Goal: Task Accomplishment & Management: Manage account settings

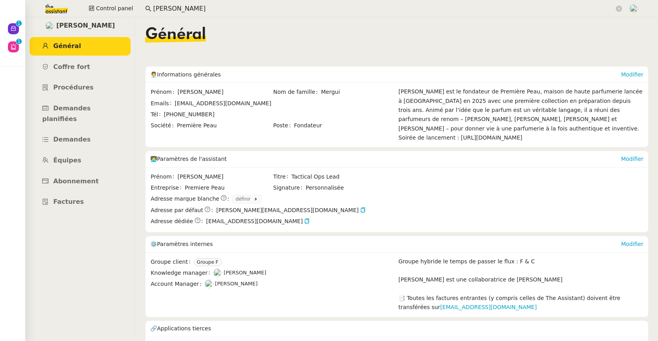
click at [229, 6] on input "[PERSON_NAME]" at bounding box center [383, 9] width 461 height 11
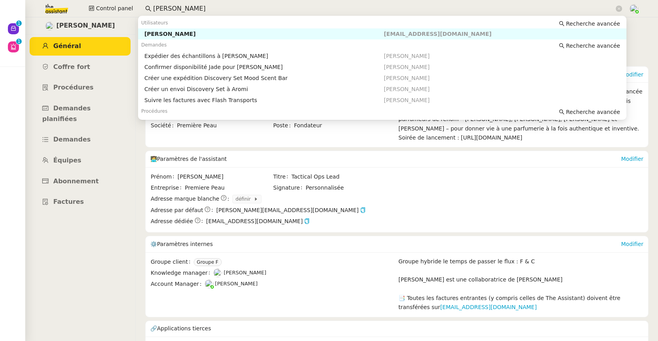
click at [229, 6] on input "[PERSON_NAME]" at bounding box center [383, 9] width 461 height 11
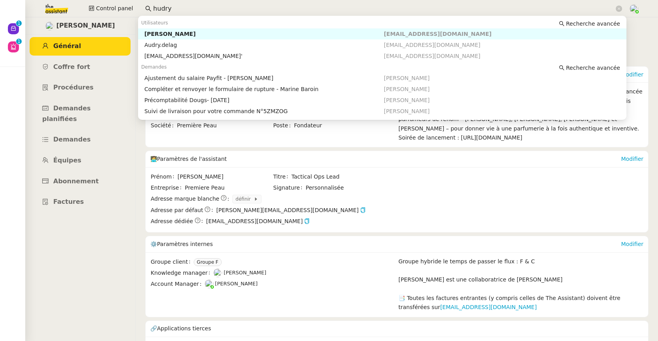
click at [227, 32] on div "[PERSON_NAME]" at bounding box center [263, 33] width 239 height 7
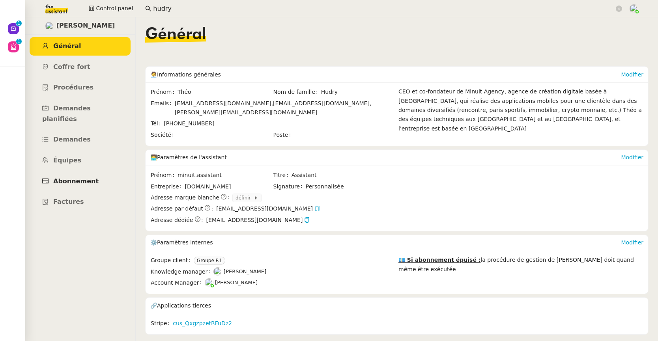
click at [93, 172] on link "Abonnement" at bounding box center [80, 181] width 101 height 19
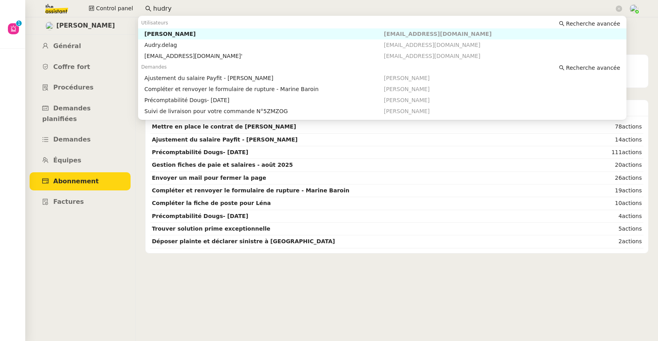
click at [221, 4] on input "hudry" at bounding box center [383, 9] width 461 height 11
click at [220, 4] on input "hudry" at bounding box center [383, 9] width 461 height 11
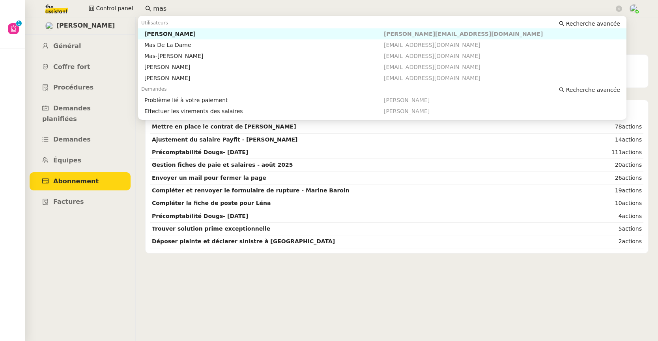
click at [173, 35] on div "[PERSON_NAME]" at bounding box center [263, 33] width 239 height 7
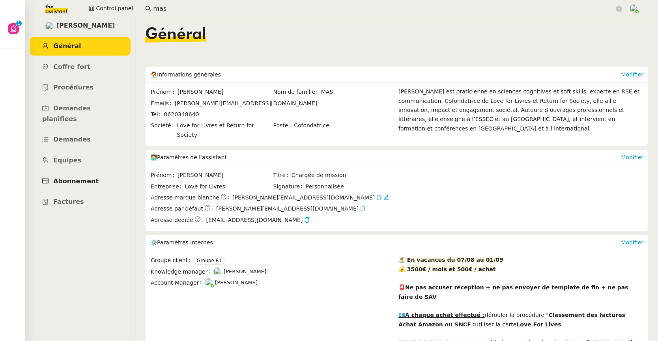
click at [85, 177] on span "Abonnement" at bounding box center [75, 180] width 45 height 7
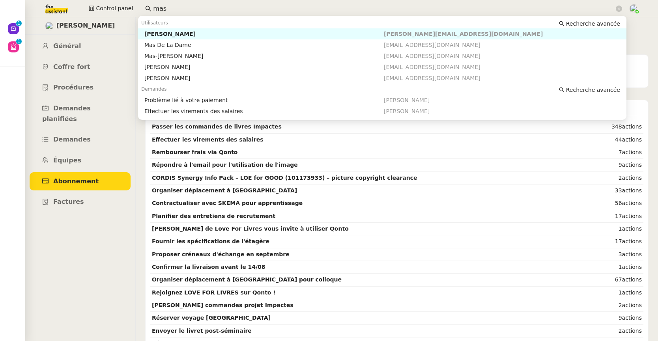
drag, startPoint x: 190, startPoint y: 8, endPoint x: 143, endPoint y: 7, distance: 47.3
click at [143, 7] on nz-input-group "mas" at bounding box center [383, 9] width 485 height 12
click at [156, 34] on div "[PERSON_NAME]" at bounding box center [263, 33] width 239 height 7
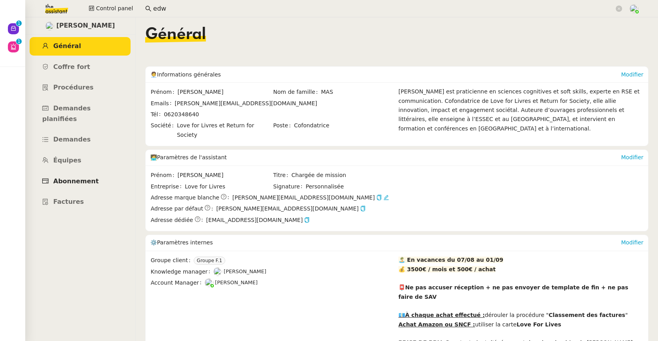
click at [86, 177] on span "Abonnement" at bounding box center [75, 180] width 45 height 7
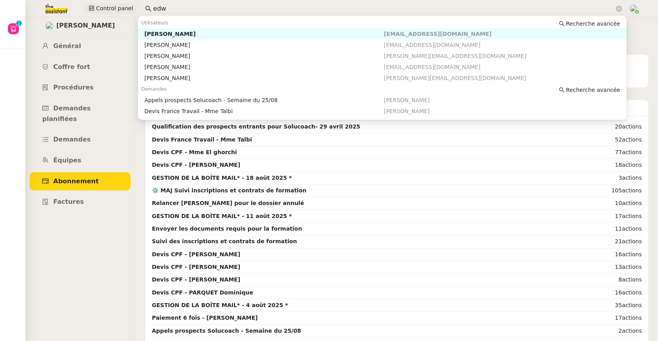
drag, startPoint x: 175, startPoint y: 10, endPoint x: 112, endPoint y: 12, distance: 62.3
click at [112, 12] on div "Control panel edw" at bounding box center [329, 8] width 618 height 17
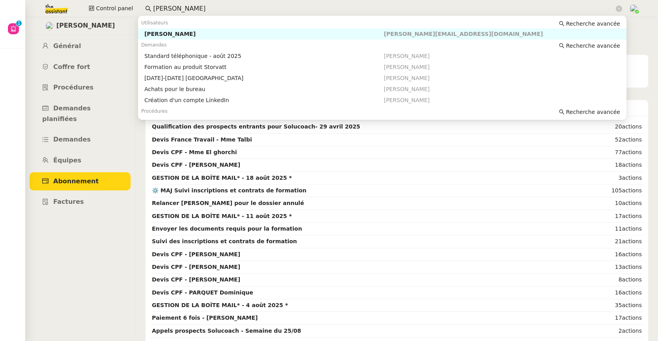
click at [153, 33] on div "[PERSON_NAME]" at bounding box center [263, 33] width 239 height 7
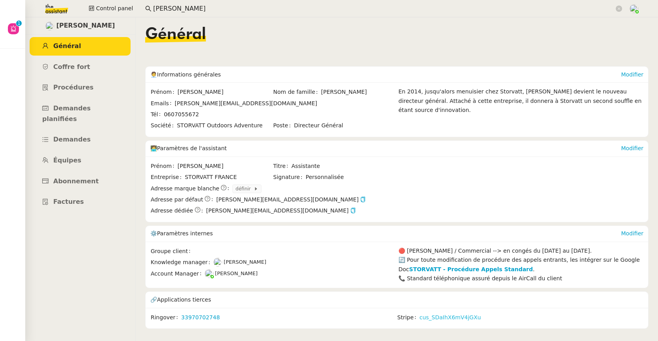
click at [435, 319] on link "cus_SDaIhX6mV4jGXu" at bounding box center [449, 317] width 61 height 9
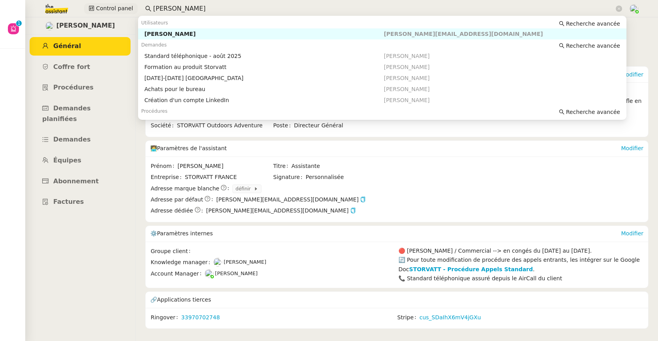
drag, startPoint x: 238, startPoint y: 10, endPoint x: 123, endPoint y: 7, distance: 114.4
click at [123, 7] on div "Control panel [PERSON_NAME]" at bounding box center [329, 8] width 618 height 17
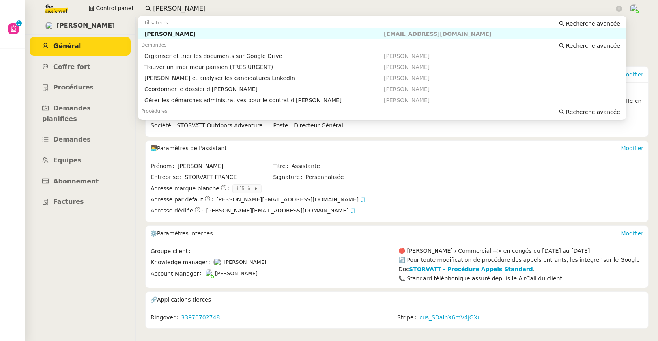
click at [161, 33] on div "[PERSON_NAME]" at bounding box center [263, 33] width 239 height 7
type input "[PERSON_NAME]"
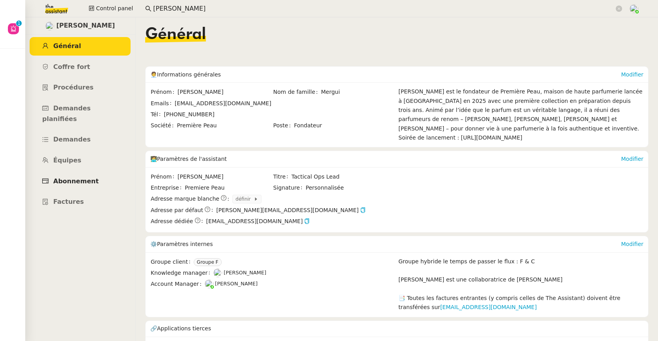
click at [72, 177] on span "Abonnement" at bounding box center [75, 180] width 45 height 7
